Goal: Transaction & Acquisition: Purchase product/service

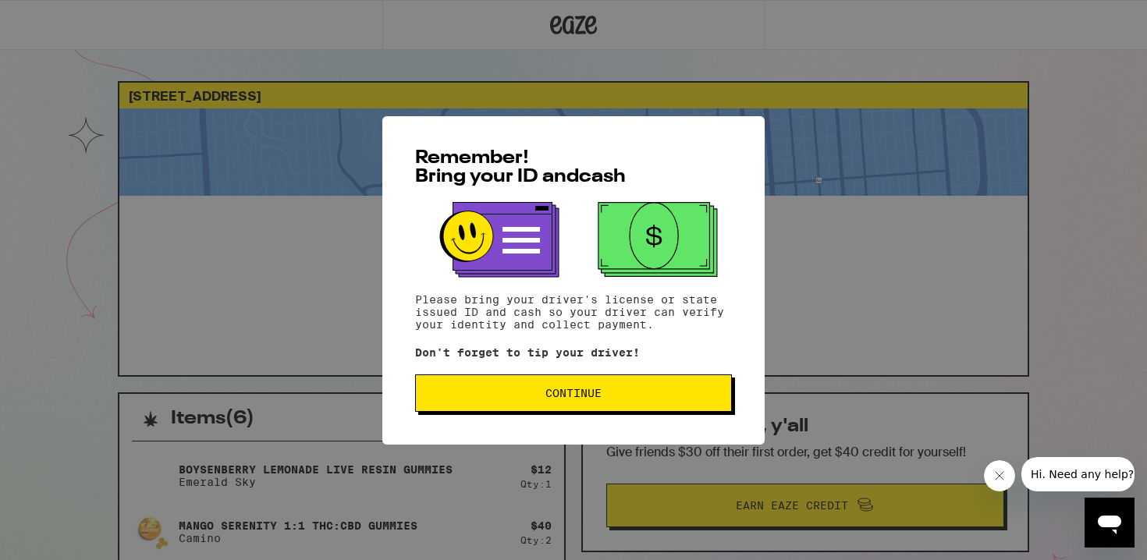
click at [595, 399] on span "Continue" at bounding box center [574, 393] width 56 height 11
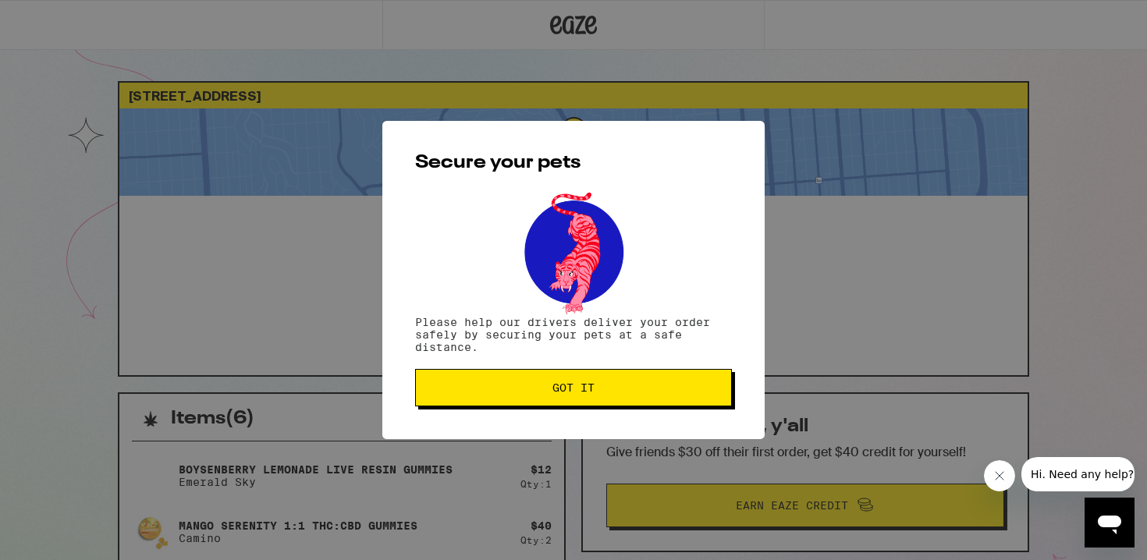
click at [603, 393] on span "Got it" at bounding box center [573, 387] width 290 height 11
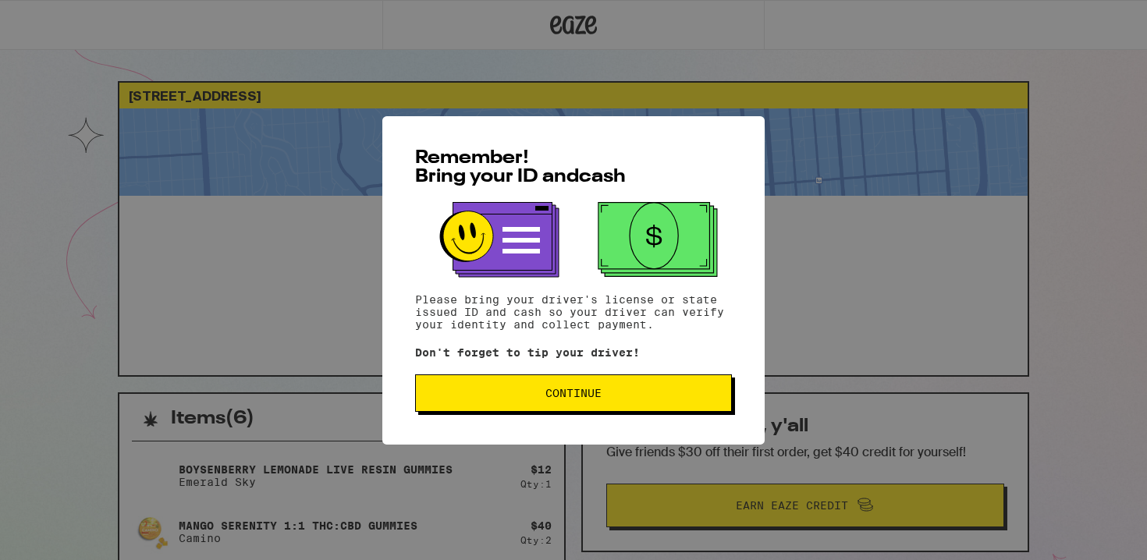
click at [653, 399] on span "Continue" at bounding box center [573, 393] width 290 height 11
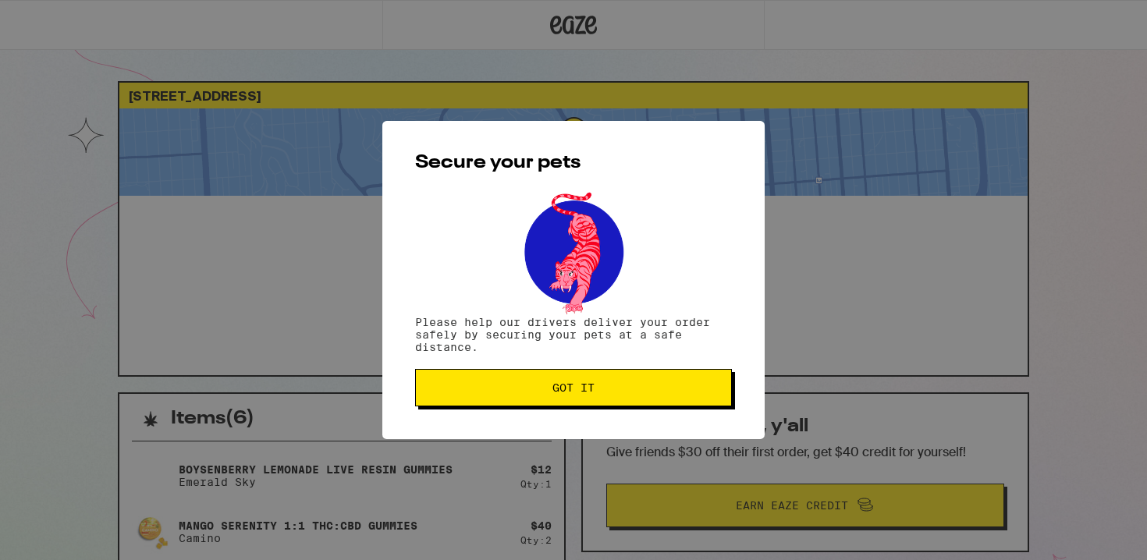
click at [642, 393] on span "Got it" at bounding box center [573, 387] width 290 height 11
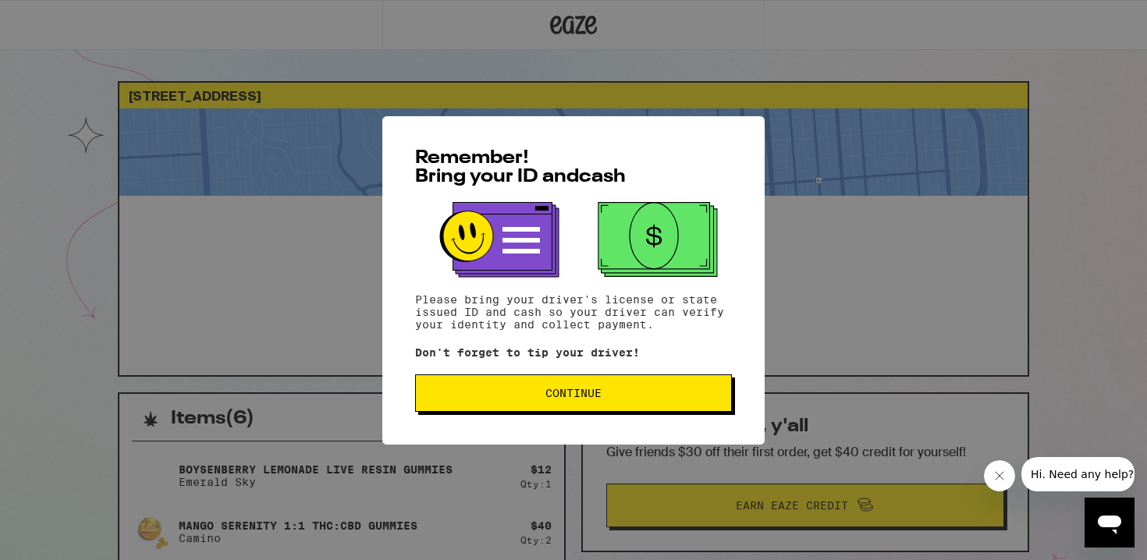
click at [659, 403] on button "Continue" at bounding box center [573, 393] width 317 height 37
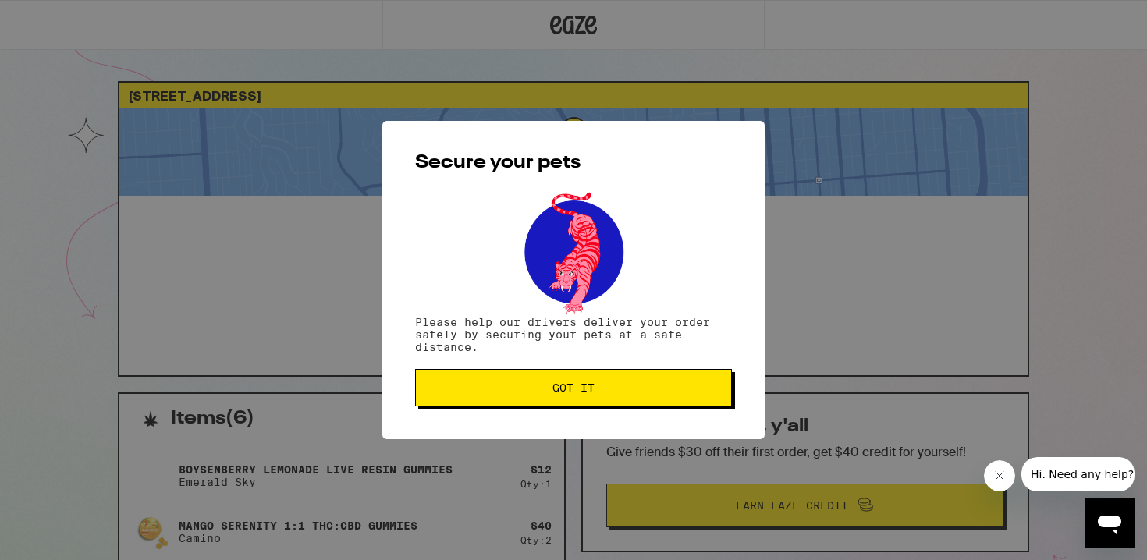
click at [659, 403] on button "Got it" at bounding box center [573, 387] width 317 height 37
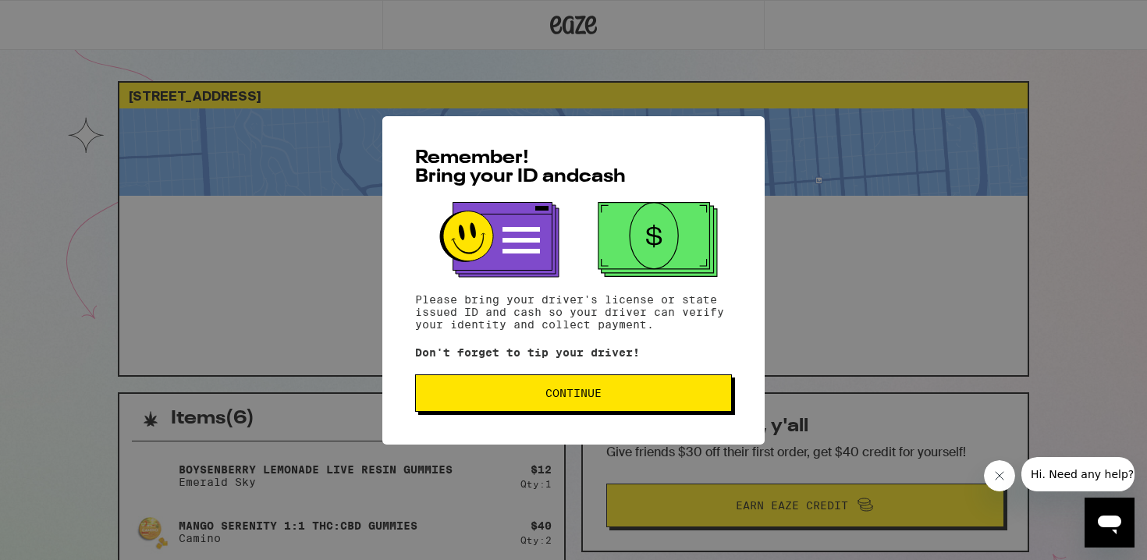
click at [584, 404] on button "Continue" at bounding box center [573, 393] width 317 height 37
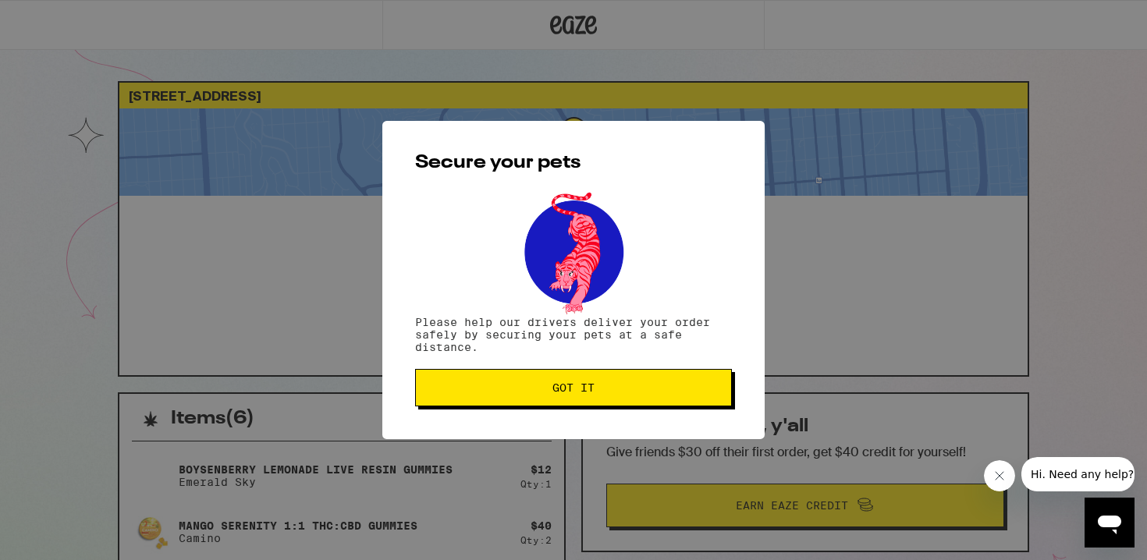
click at [599, 393] on span "Got it" at bounding box center [573, 387] width 290 height 11
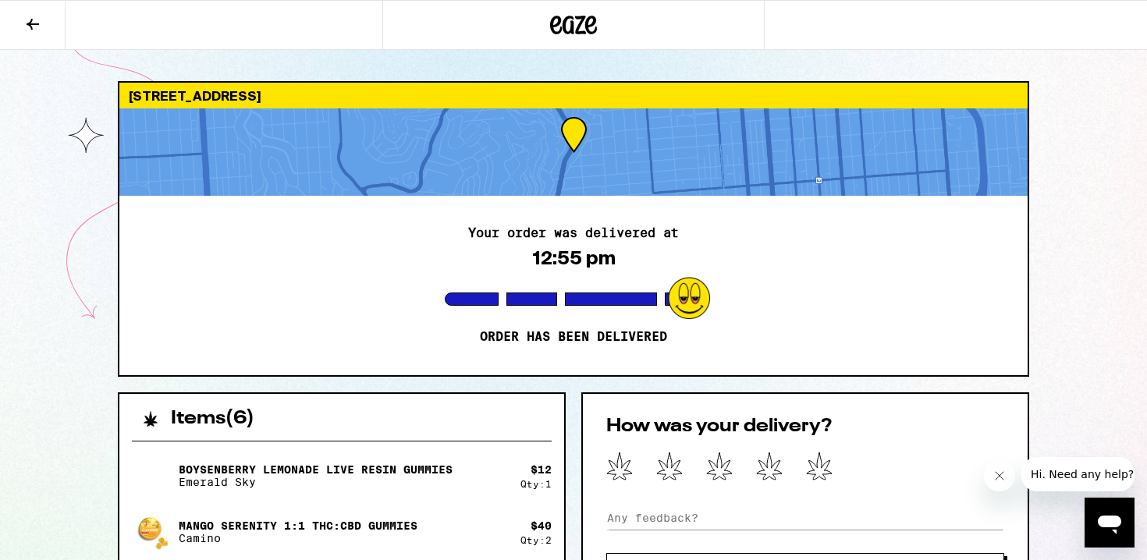
click at [571, 19] on icon at bounding box center [573, 25] width 47 height 28
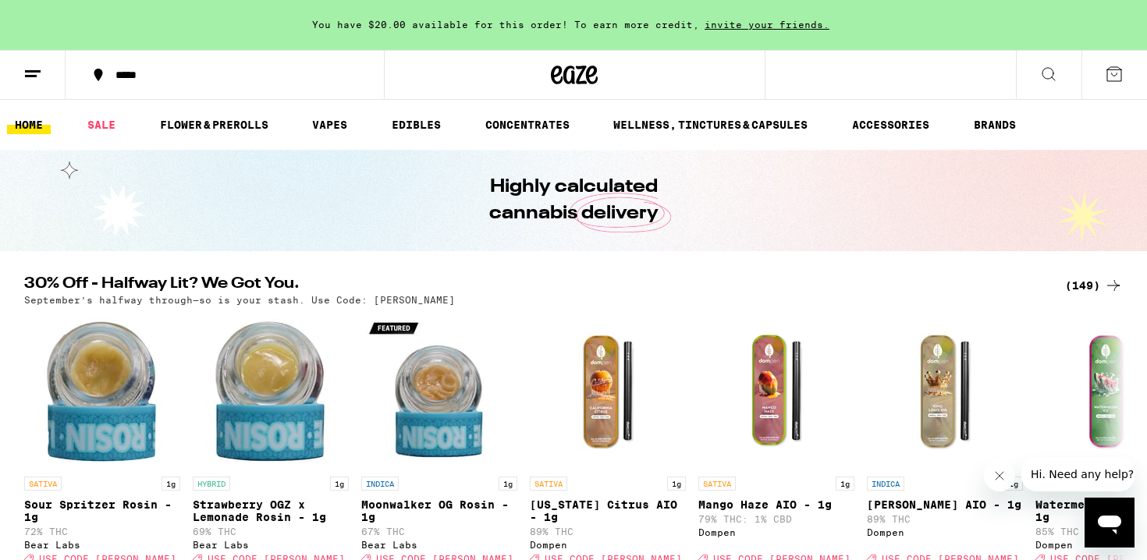
click at [1087, 283] on div "(149)" at bounding box center [1094, 285] width 58 height 19
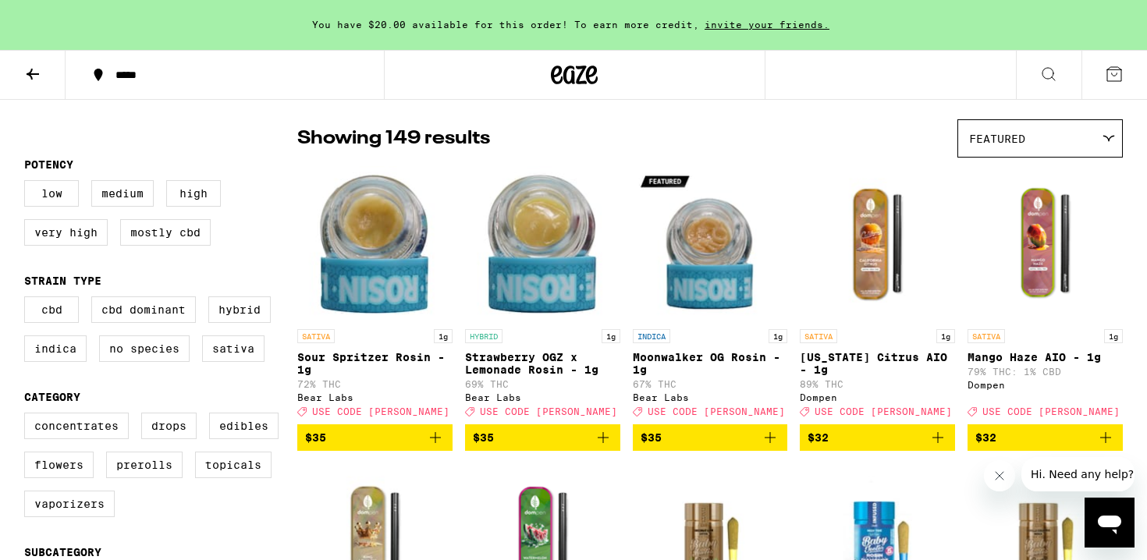
scroll to position [117, 0]
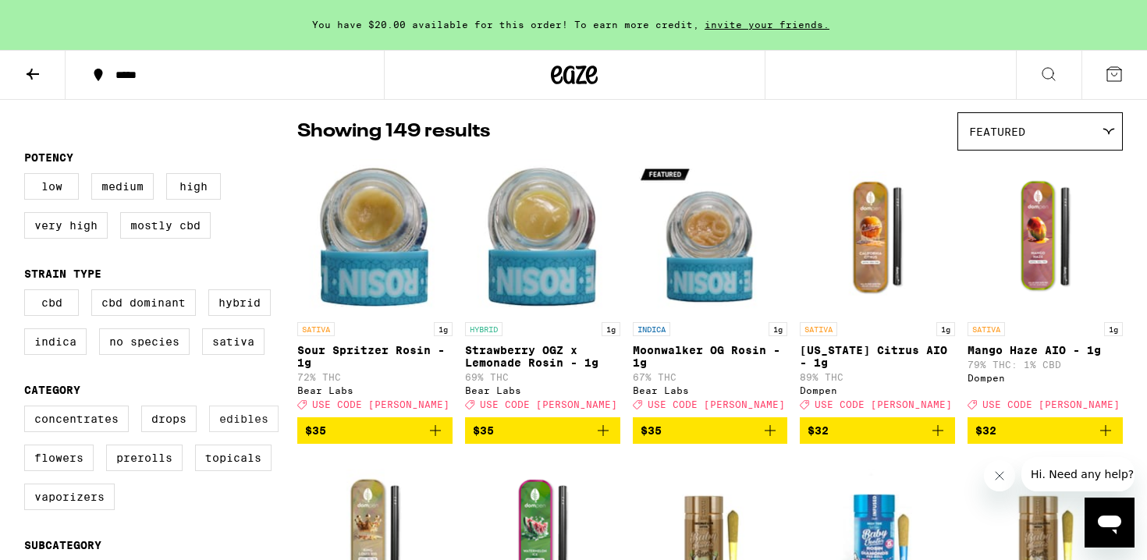
click at [230, 428] on label "Edibles" at bounding box center [243, 419] width 69 height 27
click at [28, 409] on input "Edibles" at bounding box center [27, 408] width 1 height 1
checkbox input "true"
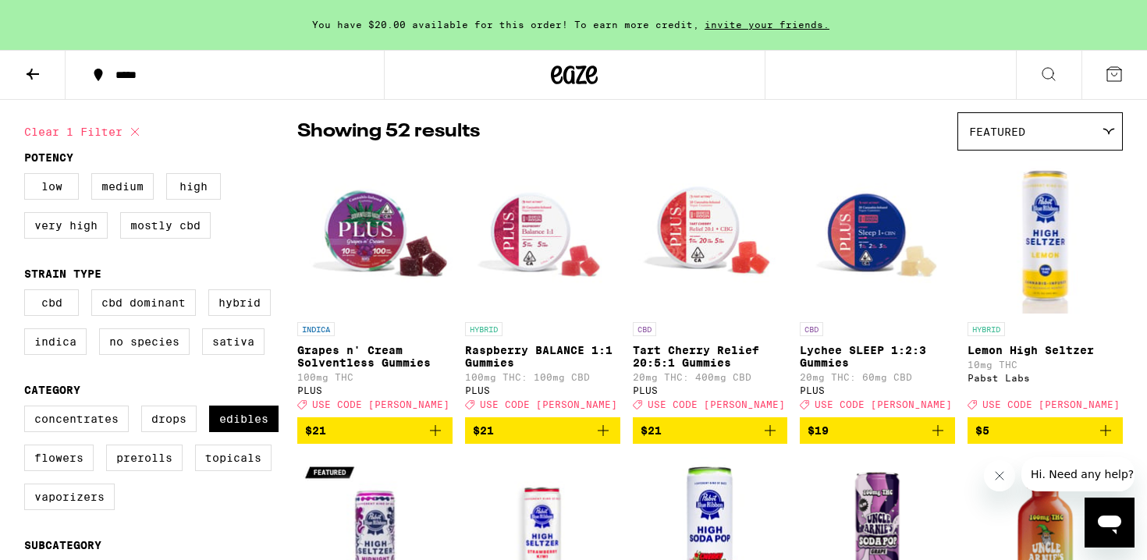
click at [580, 440] on span "$21" at bounding box center [543, 430] width 140 height 19
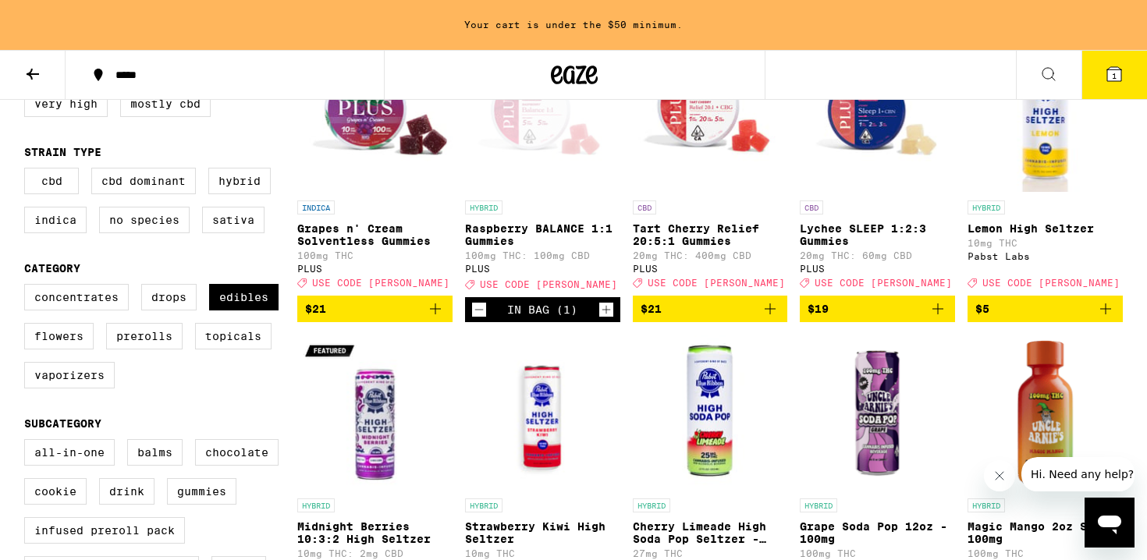
scroll to position [223, 0]
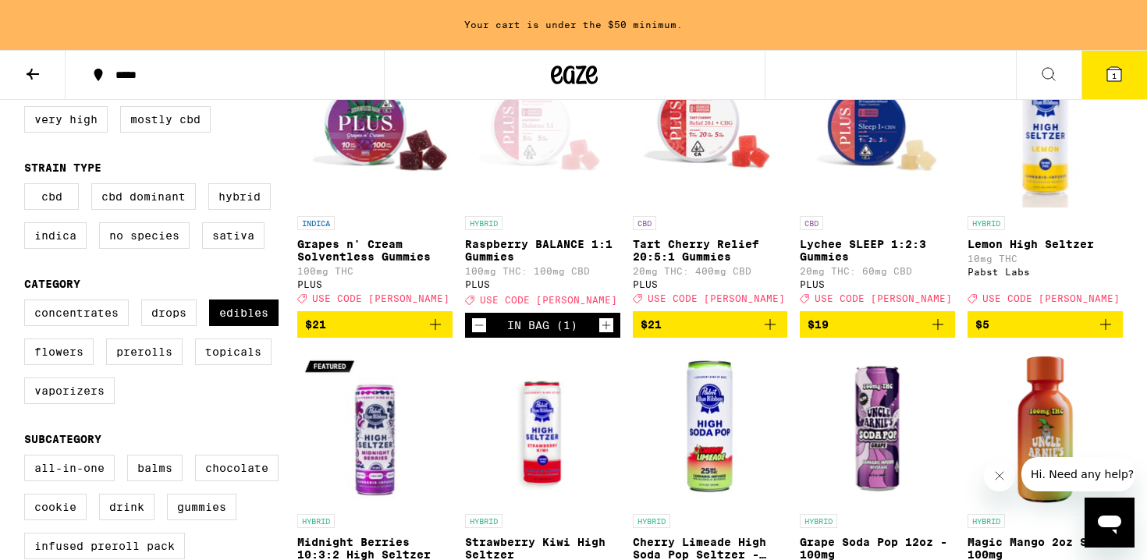
click at [610, 335] on icon "Increment" at bounding box center [606, 325] width 14 height 19
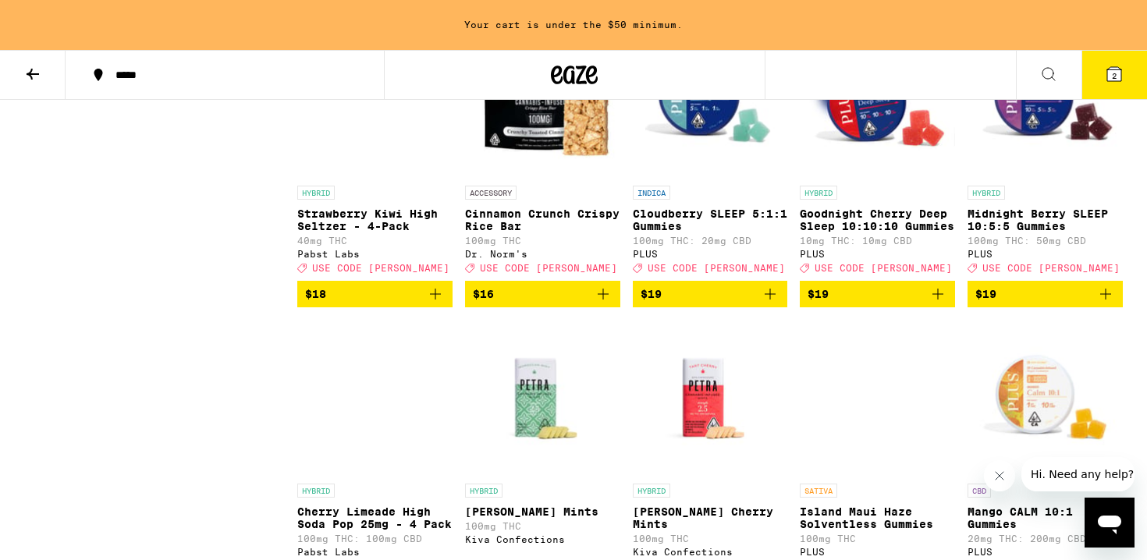
scroll to position [2360, 0]
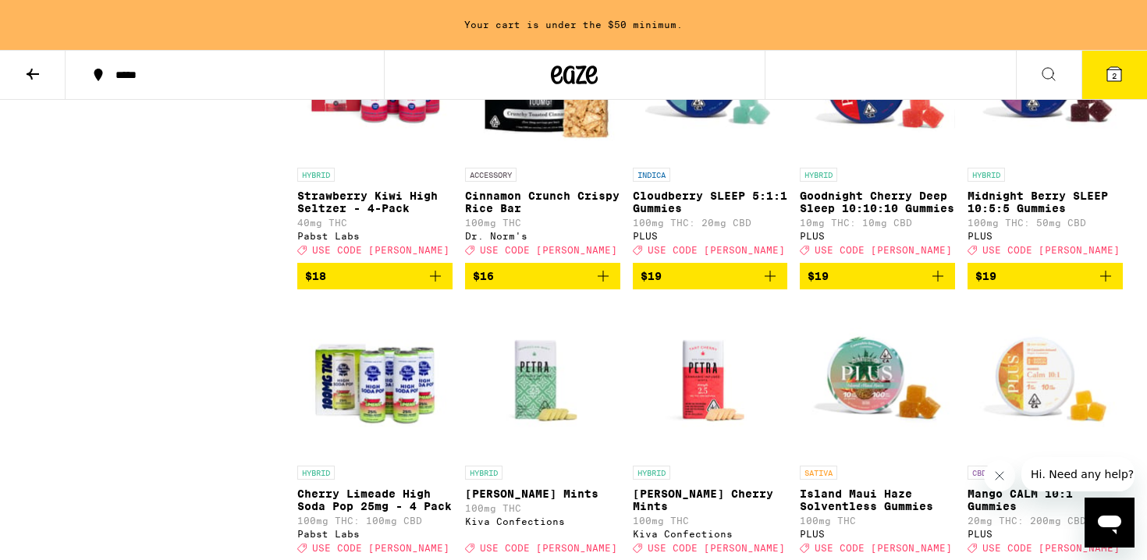
click at [1025, 286] on span "$19" at bounding box center [1046, 276] width 140 height 19
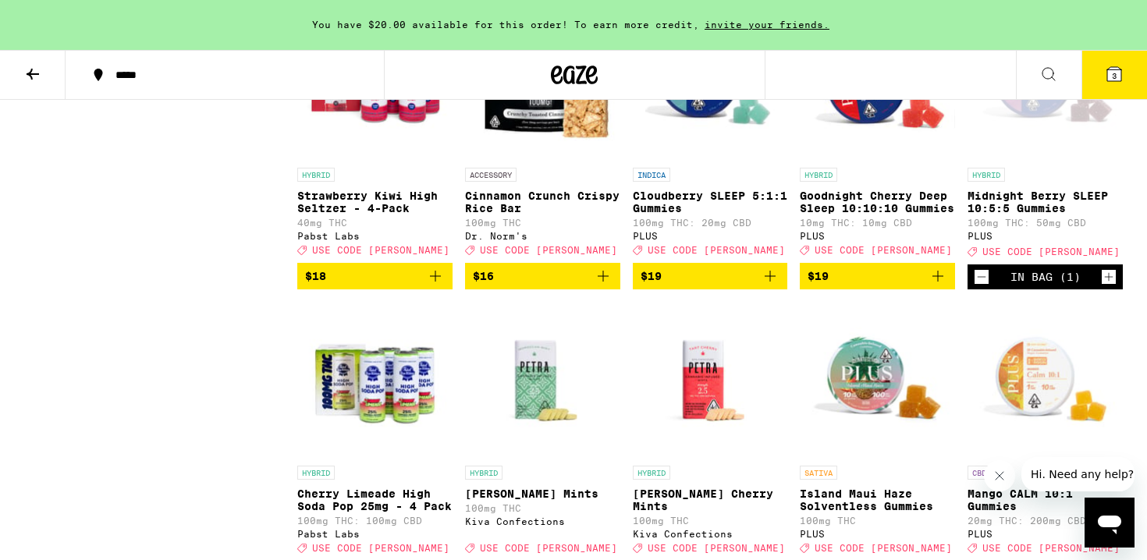
click at [1111, 286] on icon "Increment" at bounding box center [1109, 277] width 14 height 19
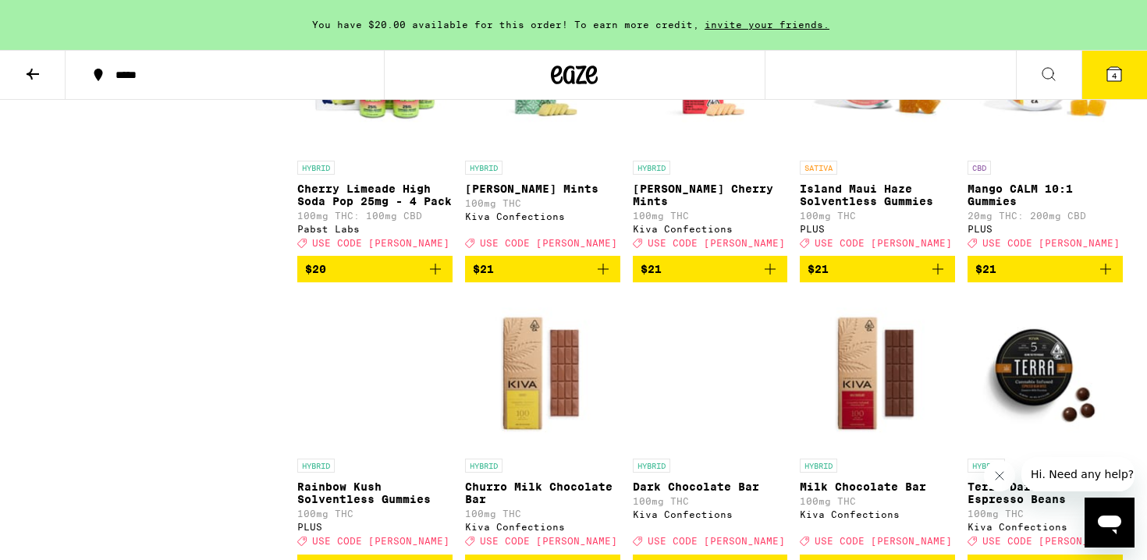
scroll to position [2668, 0]
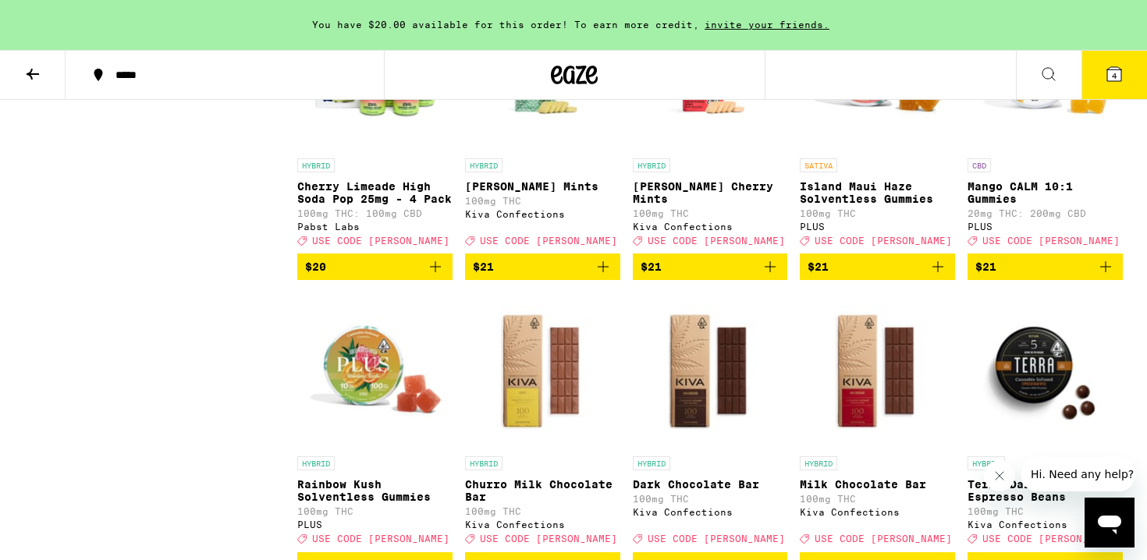
click at [866, 151] on img "Open page for Island Maui Haze Solventless Gummies from PLUS" at bounding box center [877, 73] width 155 height 156
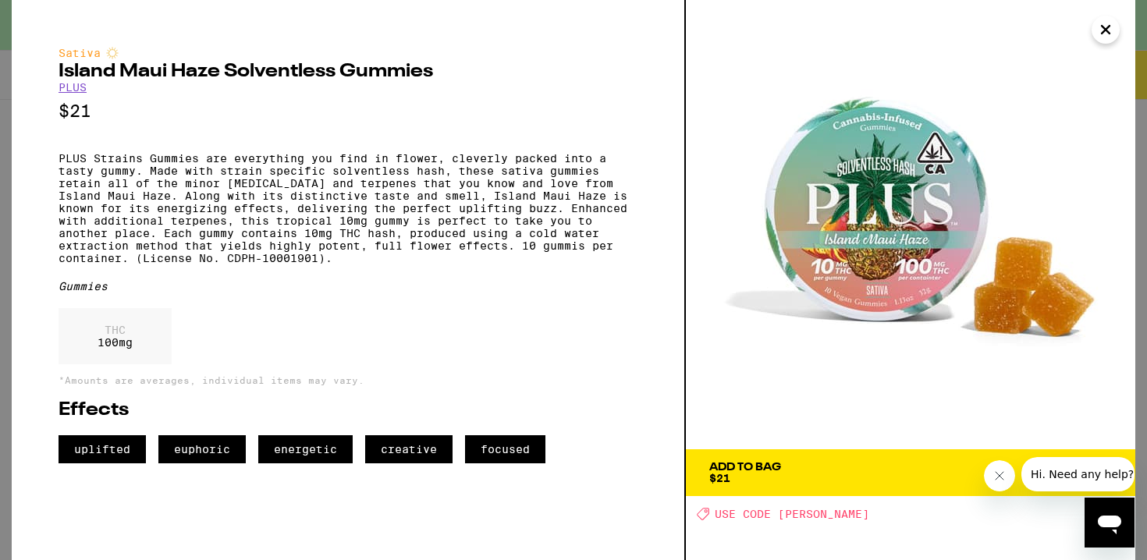
click at [1107, 26] on icon "Close" at bounding box center [1106, 29] width 19 height 23
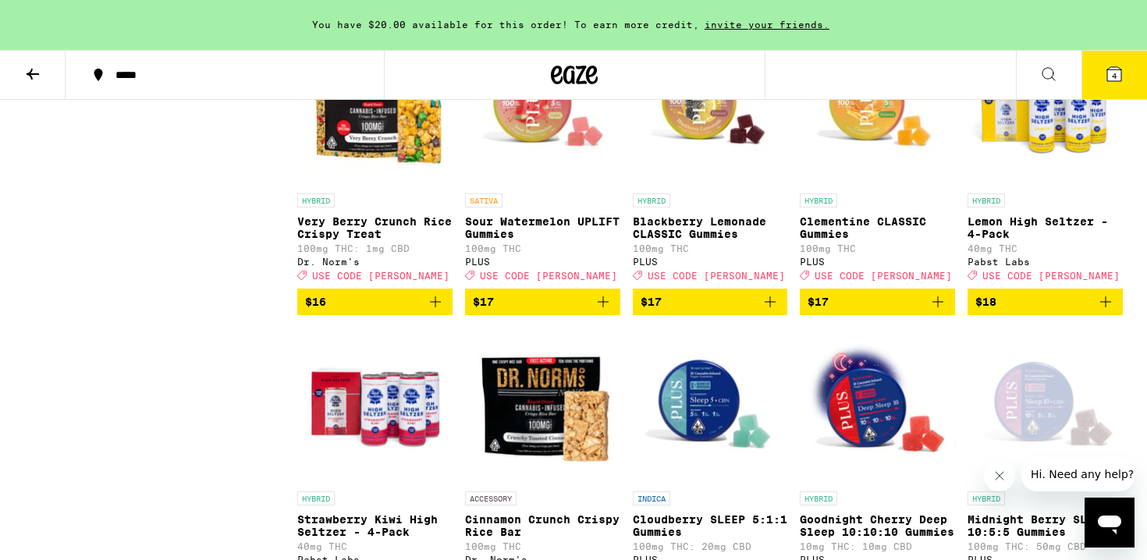
scroll to position [2024, 0]
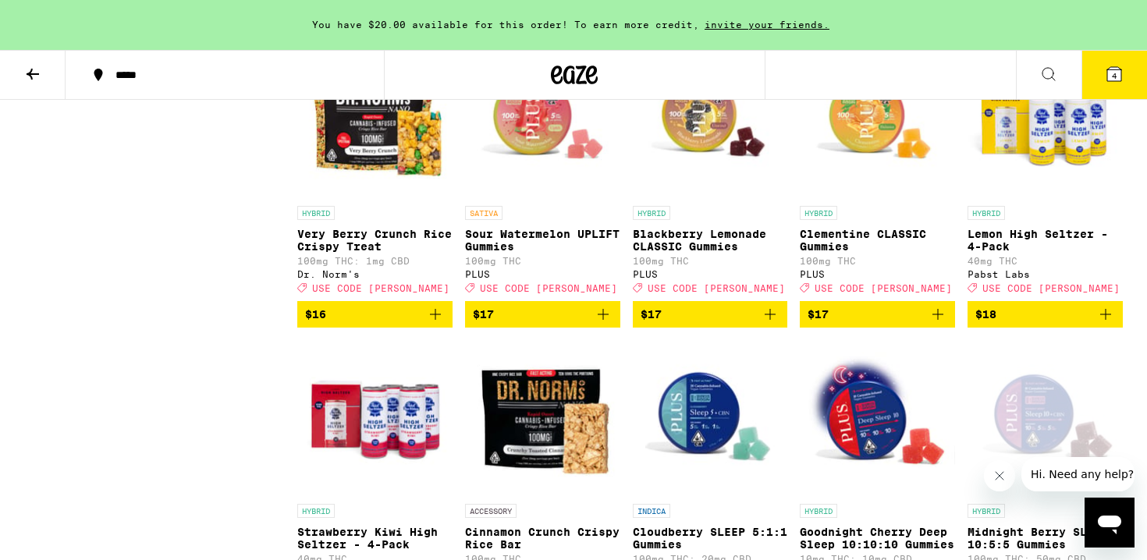
click at [538, 184] on img "Open page for Sour Watermelon UPLIFT Gummies from PLUS" at bounding box center [542, 120] width 155 height 156
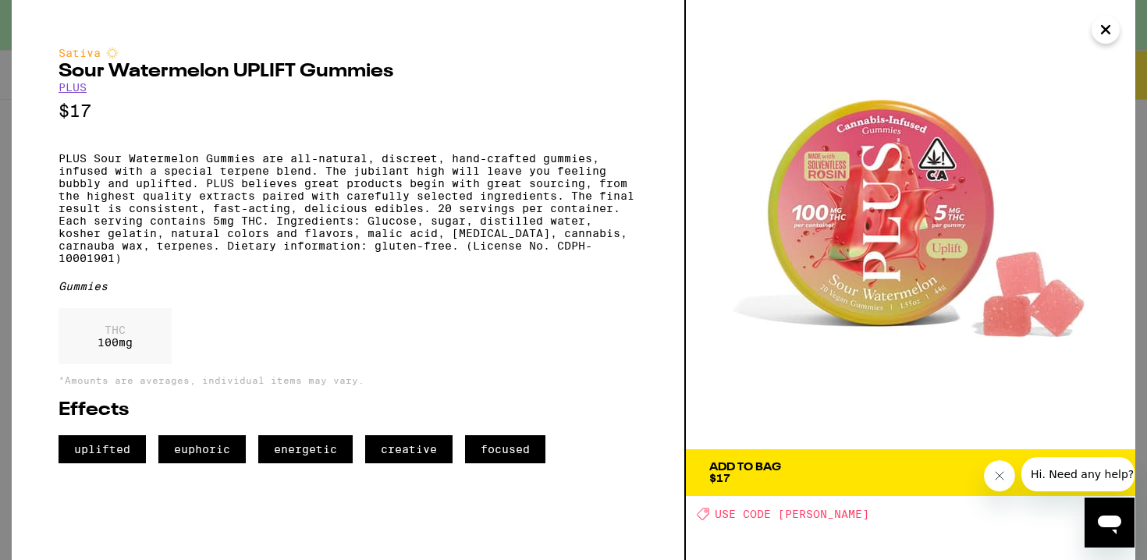
click at [1106, 33] on icon "Close" at bounding box center [1106, 29] width 19 height 23
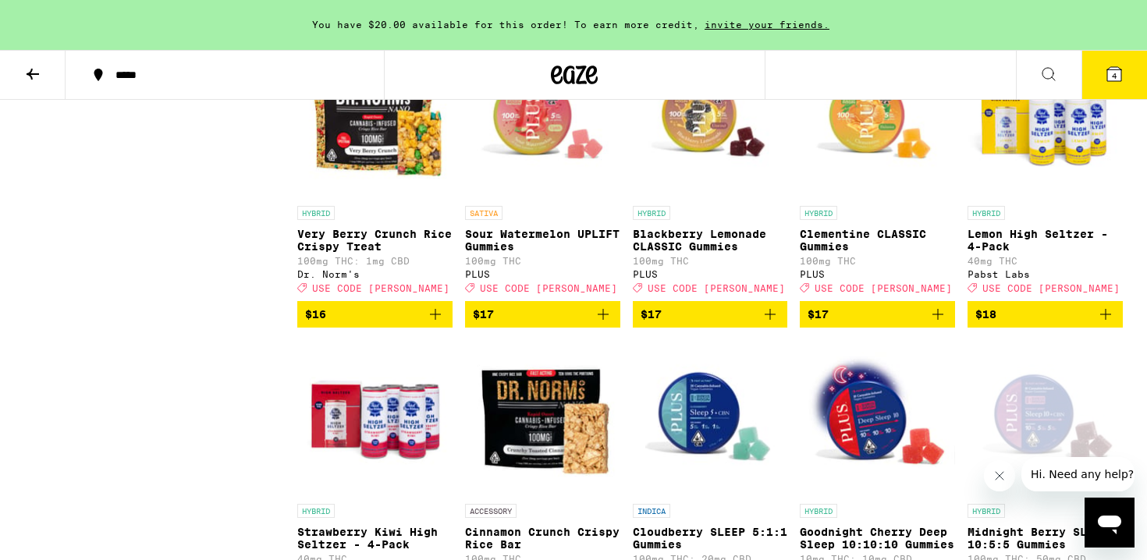
click at [606, 324] on icon "Add to bag" at bounding box center [603, 314] width 19 height 19
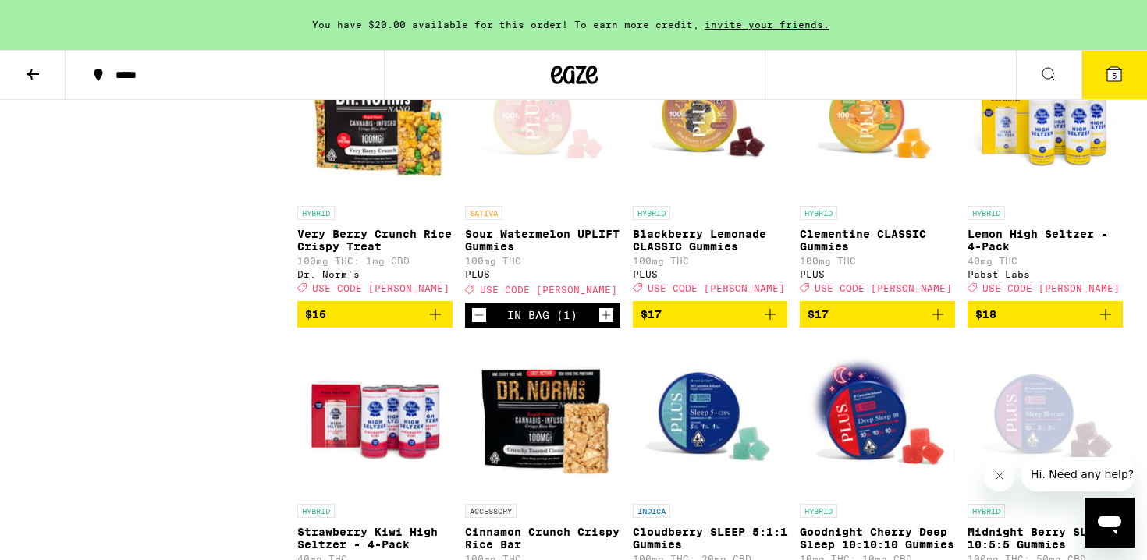
click at [607, 325] on icon "Increment" at bounding box center [606, 315] width 14 height 19
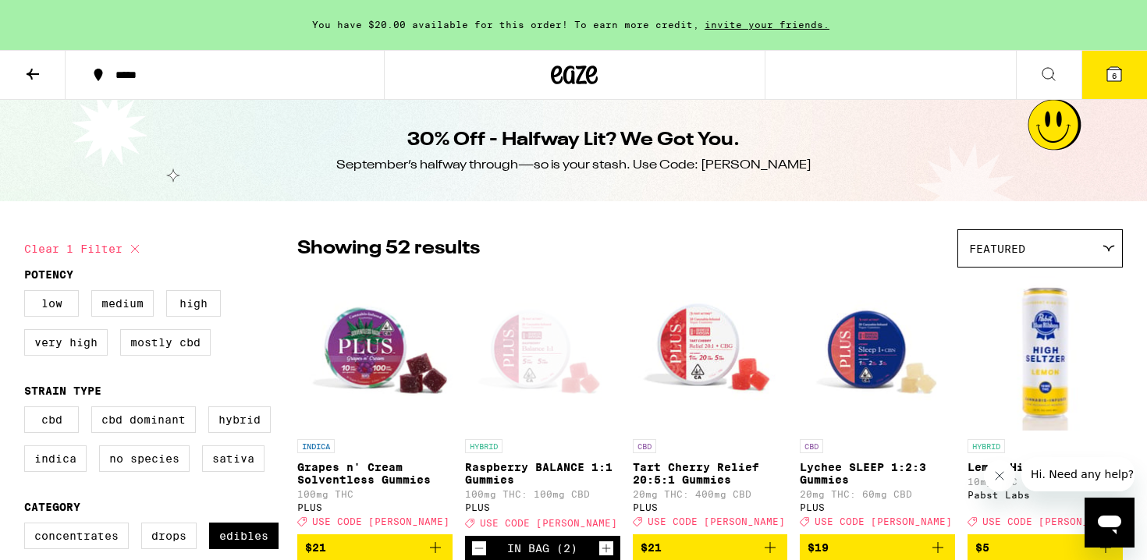
click at [1107, 66] on icon at bounding box center [1114, 74] width 19 height 19
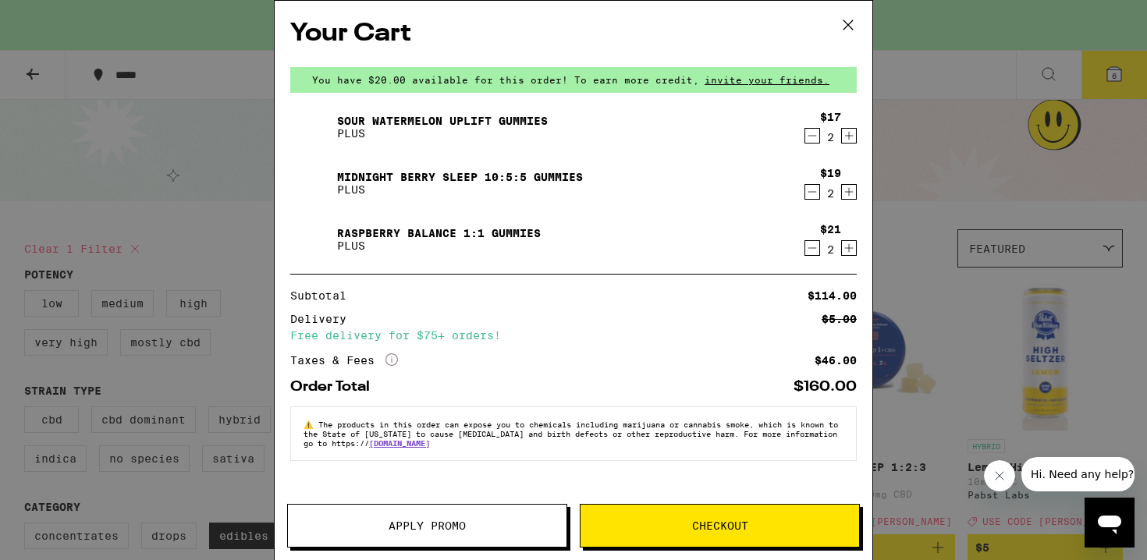
click at [490, 526] on span "Apply Promo" at bounding box center [427, 526] width 279 height 11
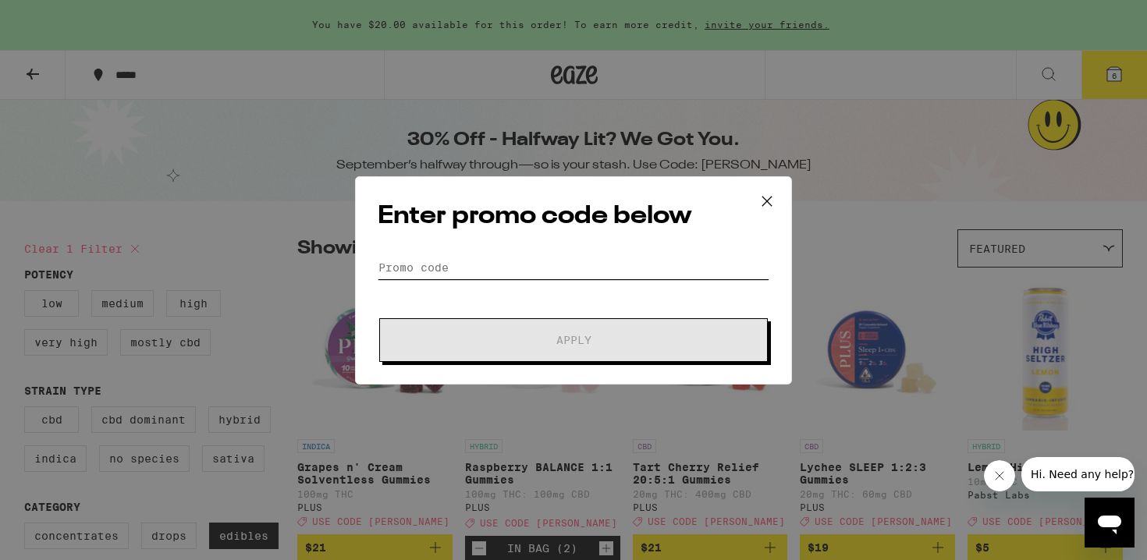
click at [624, 265] on input "Promo Code" at bounding box center [574, 267] width 392 height 23
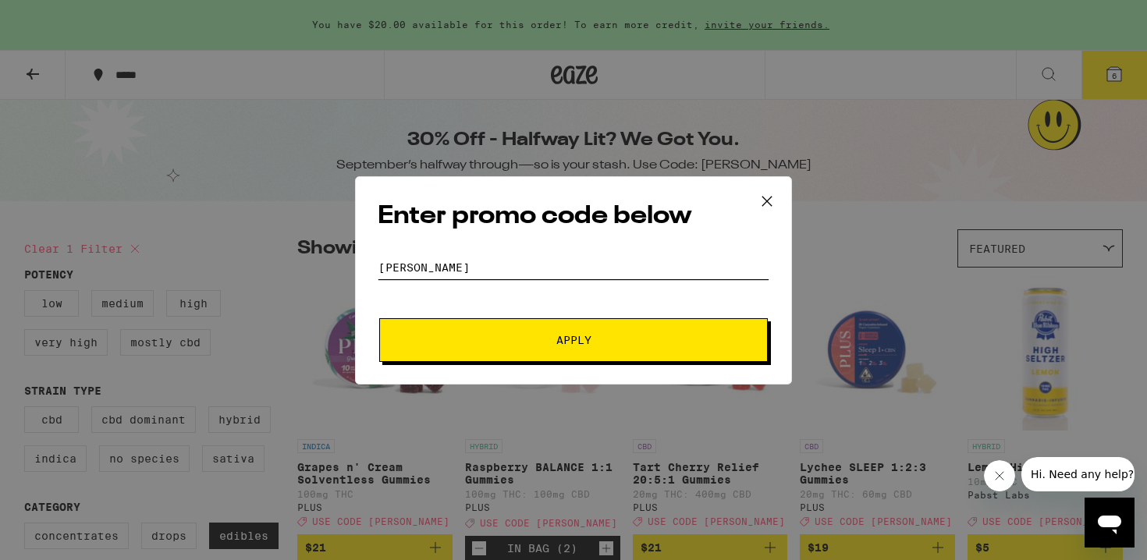
type input "litty"
click at [578, 340] on span "Apply" at bounding box center [573, 340] width 35 height 11
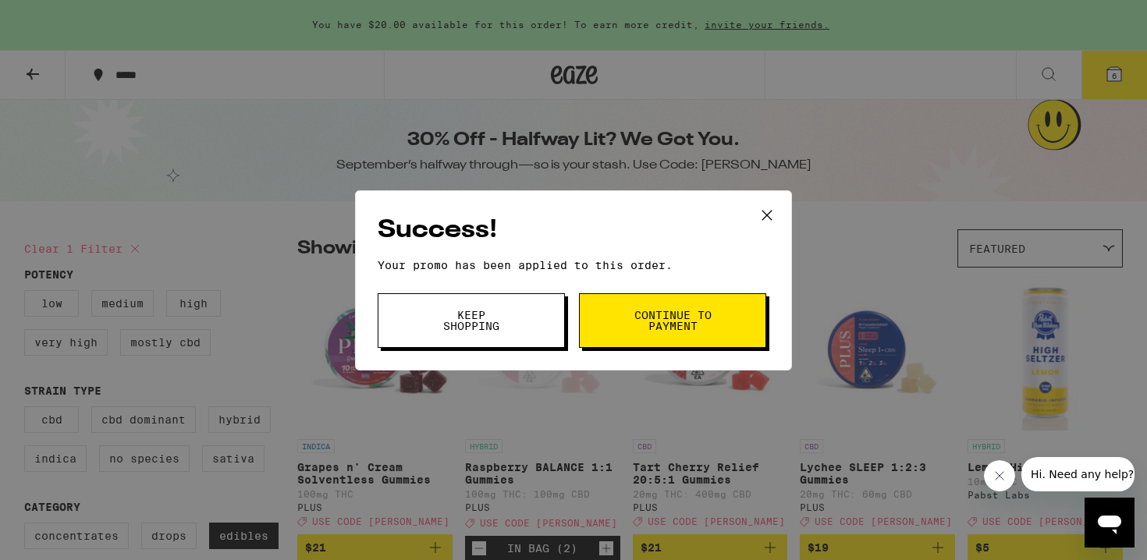
click at [696, 317] on span "Continue to payment" at bounding box center [673, 321] width 80 height 22
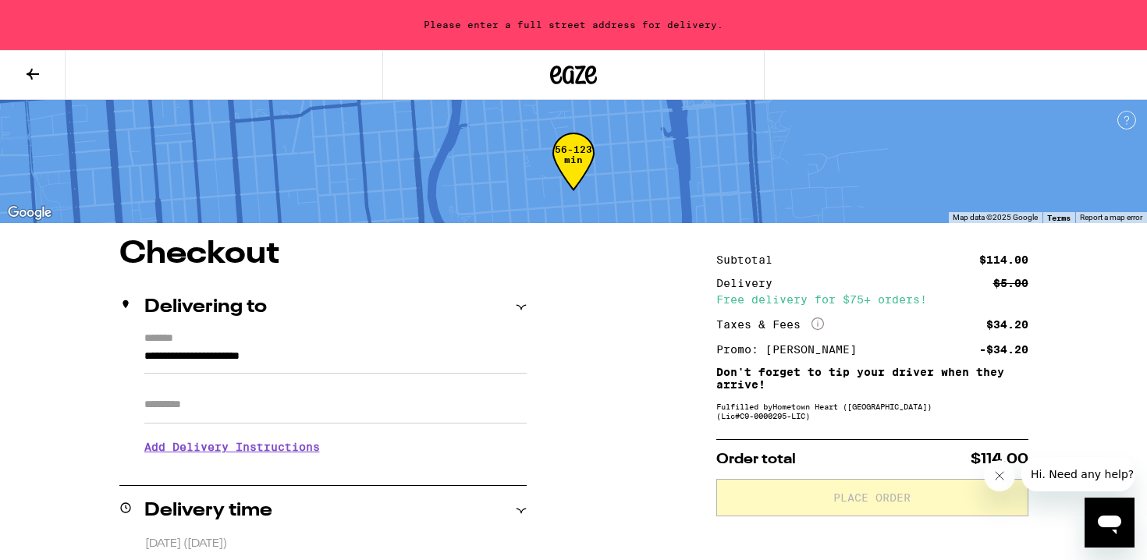
click at [820, 326] on icon "More Info" at bounding box center [818, 324] width 12 height 12
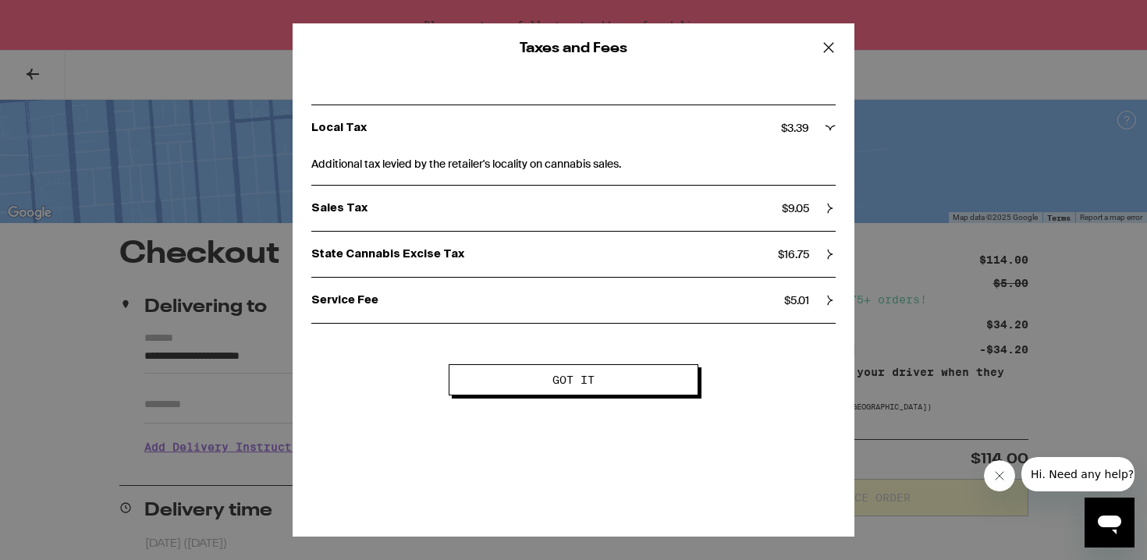
click at [905, 307] on div "Taxes and Fees Local Tax $ 3.39 Additional tax levied by the retailer's localit…" at bounding box center [573, 280] width 1147 height 560
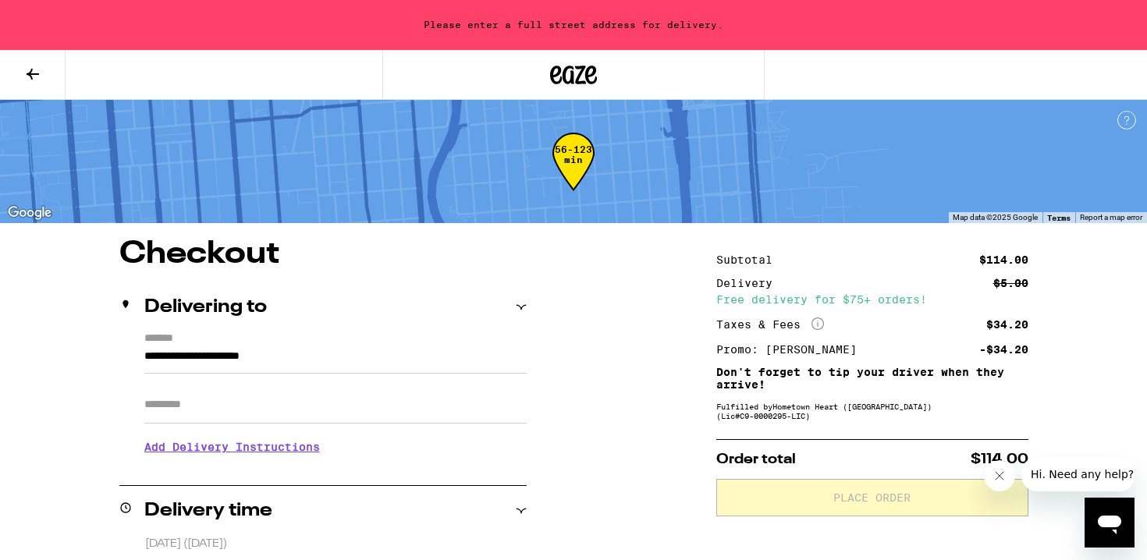
click at [821, 322] on icon "More Info" at bounding box center [818, 324] width 12 height 12
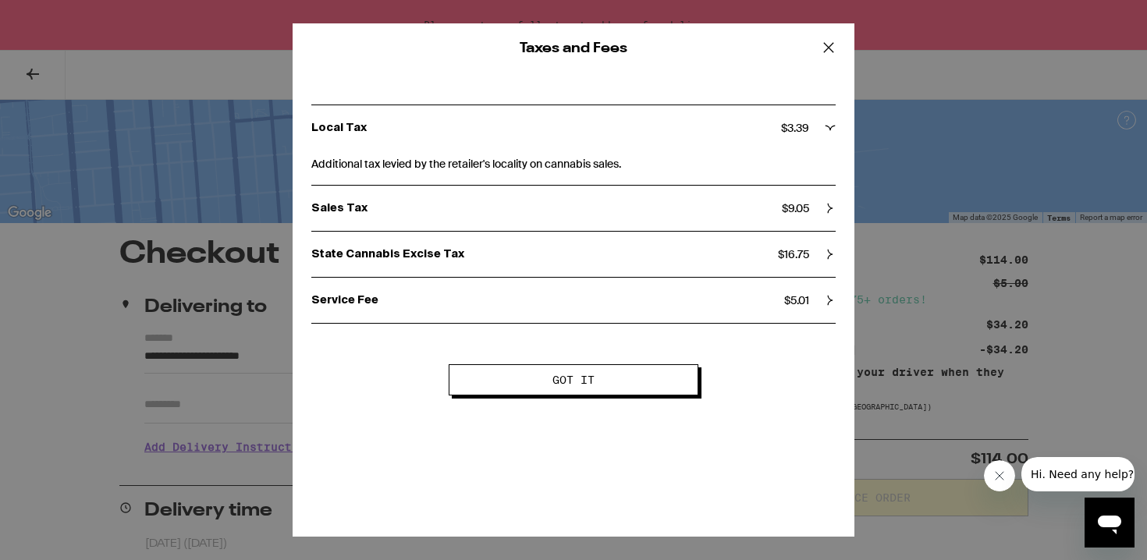
click at [894, 205] on div "Taxes and Fees Local Tax $ 3.39 Additional tax levied by the retailer's localit…" at bounding box center [573, 280] width 1147 height 560
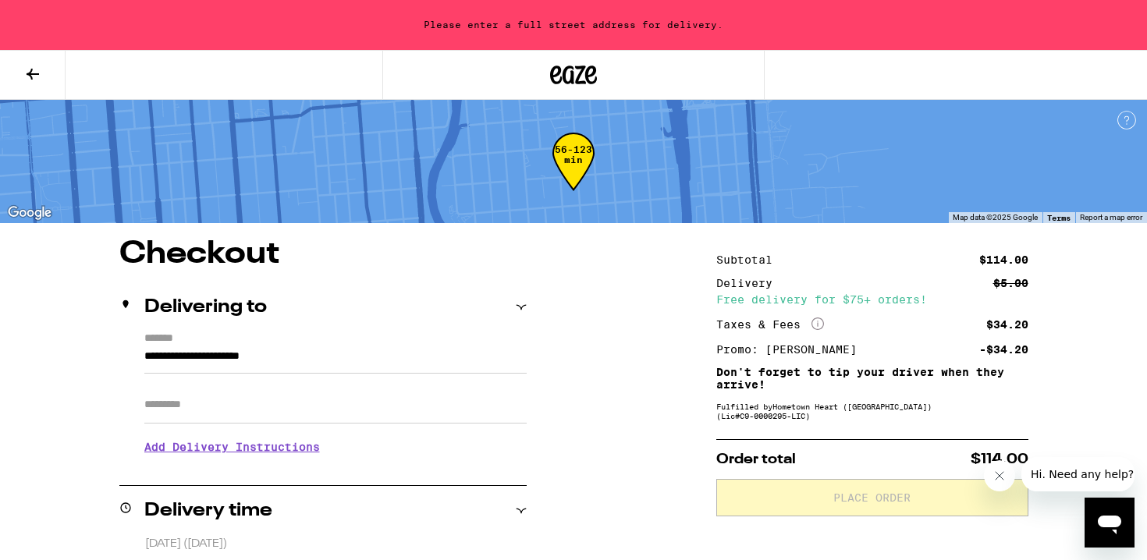
click at [594, 75] on icon at bounding box center [573, 75] width 47 height 28
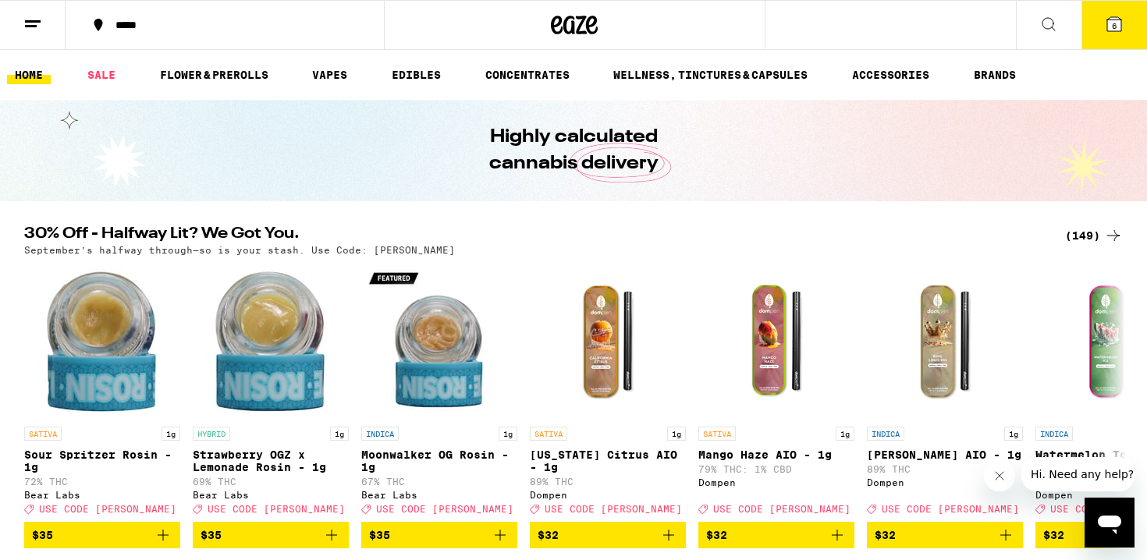
click at [1107, 28] on icon at bounding box center [1114, 24] width 14 height 14
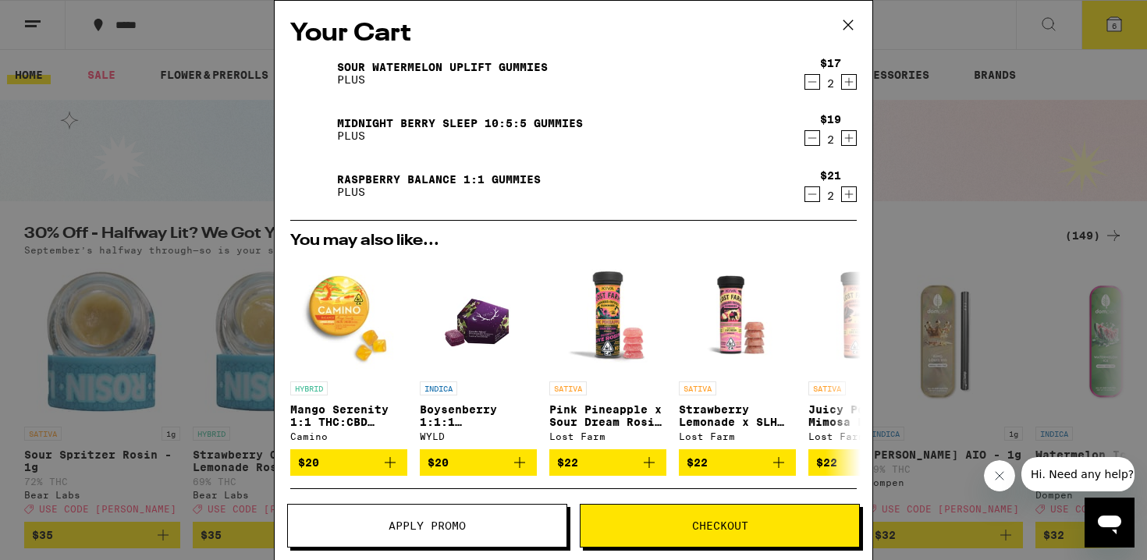
click at [815, 82] on icon "Decrement" at bounding box center [812, 82] width 14 height 19
click at [812, 82] on icon "Decrement" at bounding box center [813, 82] width 9 height 0
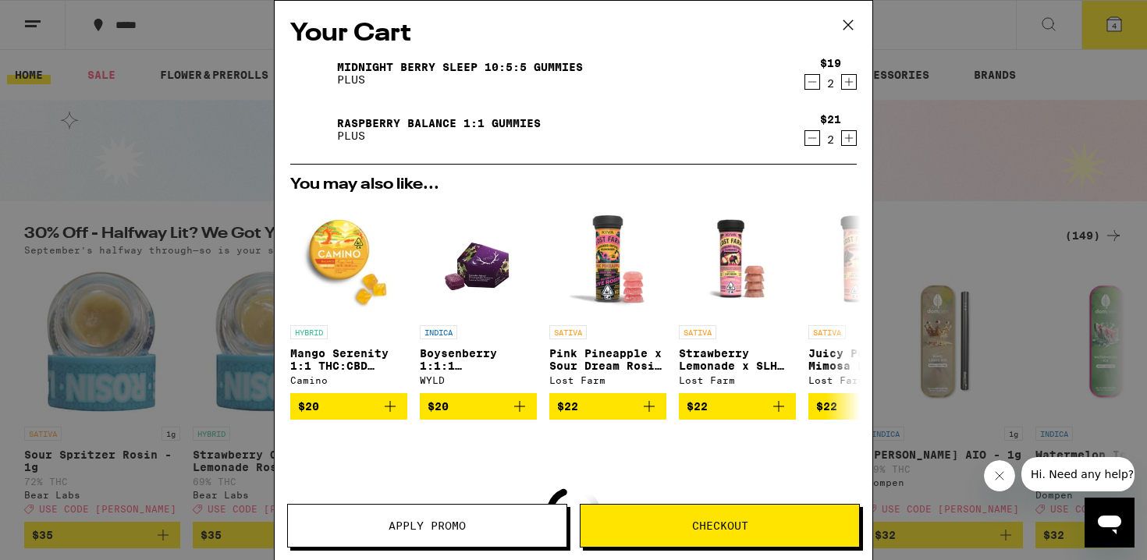
click at [811, 83] on icon "Decrement" at bounding box center [812, 82] width 14 height 19
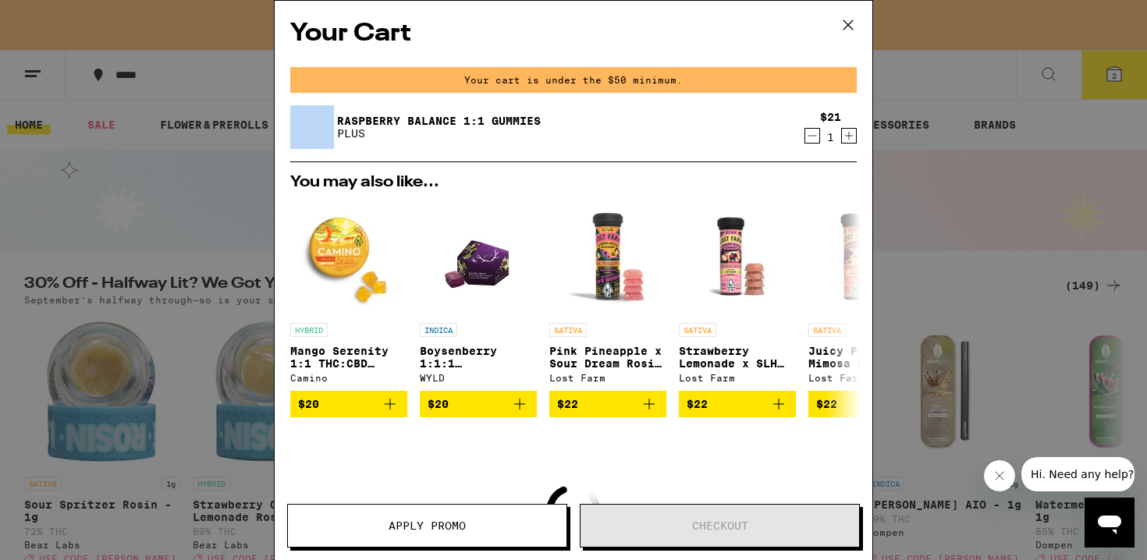
click at [811, 83] on div "Your cart is under the $50 minimum." at bounding box center [573, 80] width 567 height 26
click at [810, 133] on icon "Decrement" at bounding box center [812, 135] width 14 height 19
